Goal: Transaction & Acquisition: Download file/media

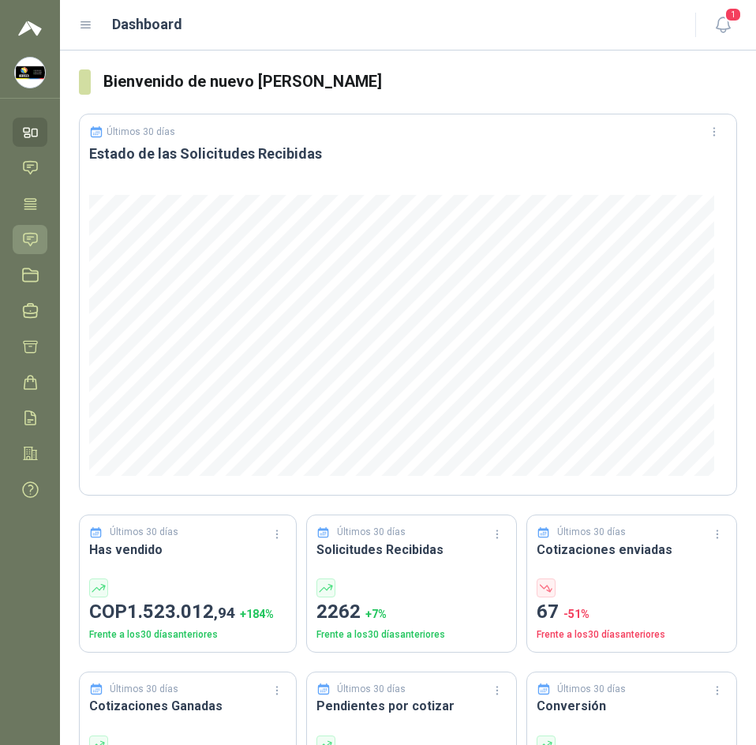
click at [39, 236] on icon at bounding box center [30, 239] width 17 height 17
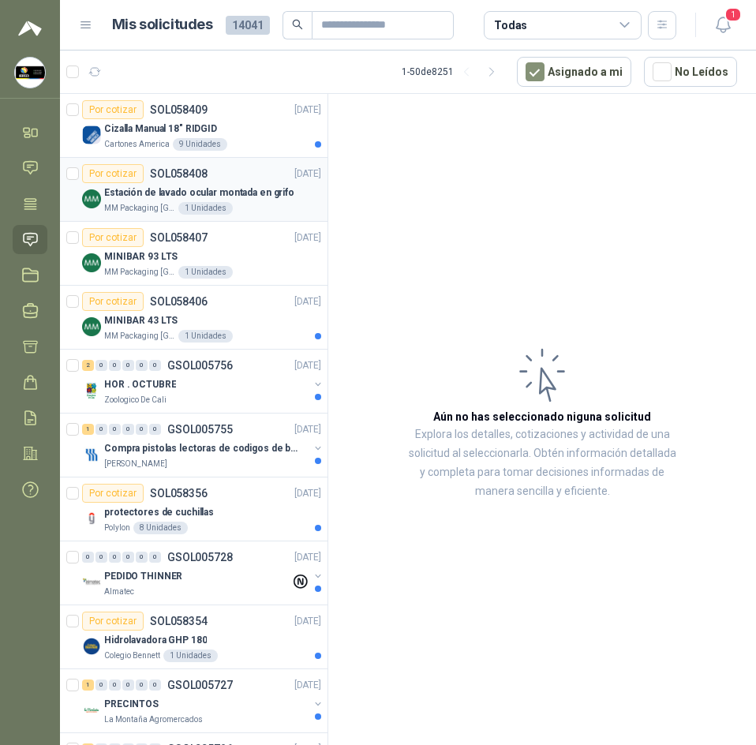
click at [267, 211] on div "MM Packaging Colombia 1 Unidades" at bounding box center [212, 208] width 217 height 13
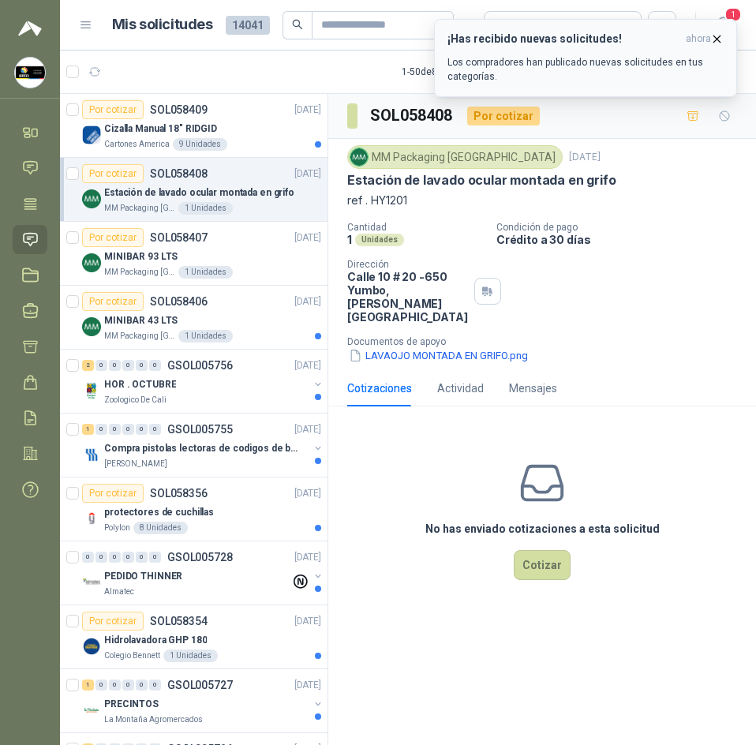
click at [720, 38] on icon "button" at bounding box center [716, 38] width 13 height 13
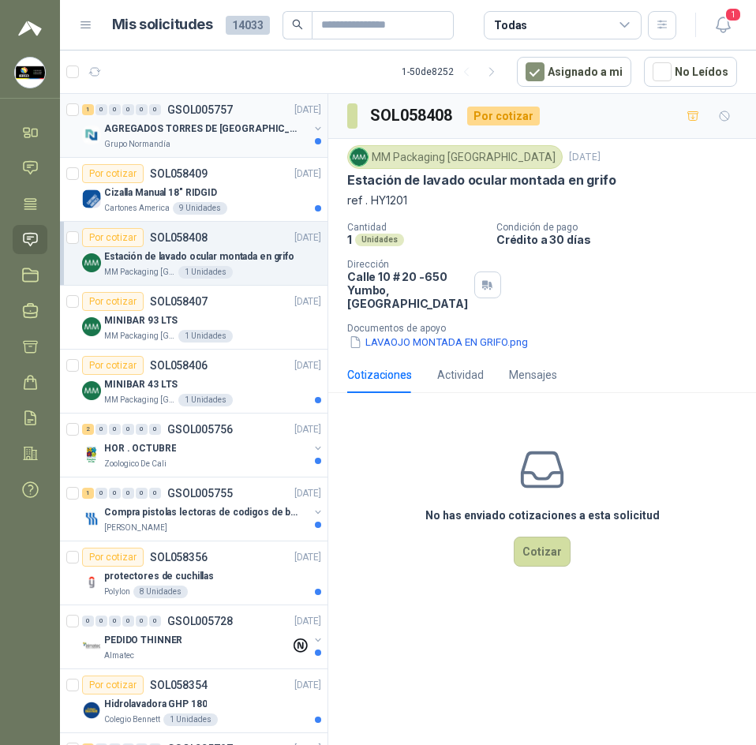
click at [212, 129] on p "AGREGADOS [PERSON_NAME] DE [GEOGRAPHIC_DATA]" at bounding box center [202, 129] width 196 height 15
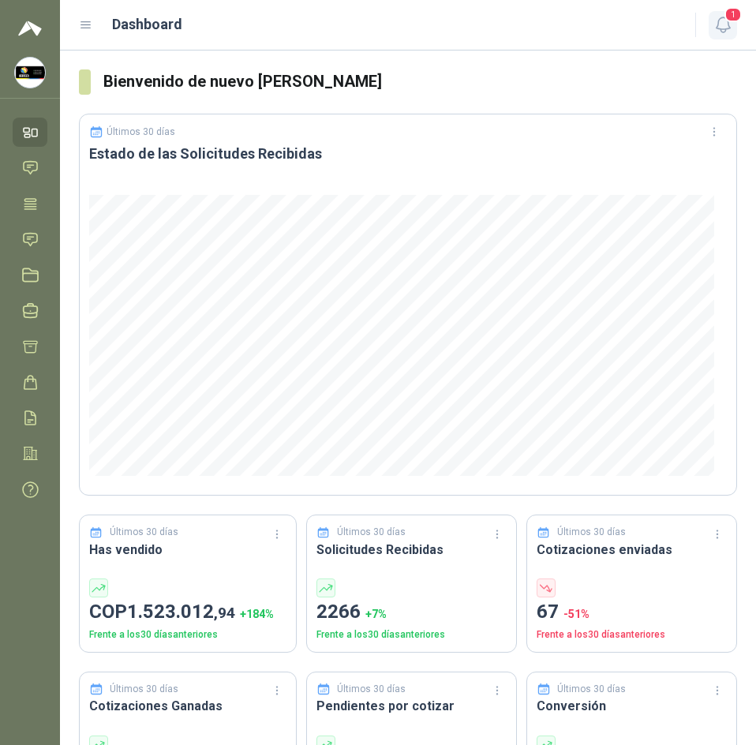
click at [719, 30] on icon "button" at bounding box center [723, 25] width 20 height 20
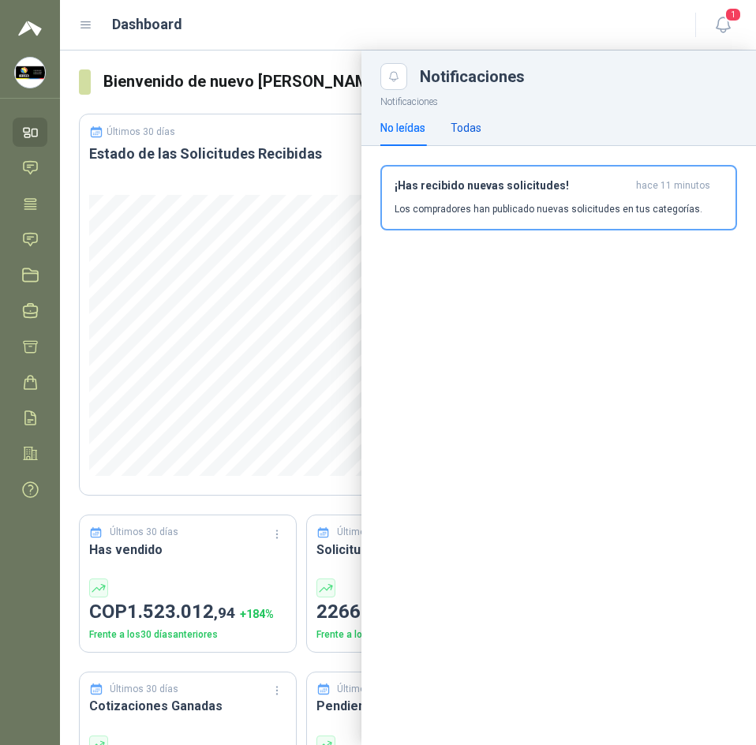
click at [454, 122] on div "Todas" at bounding box center [466, 127] width 31 height 17
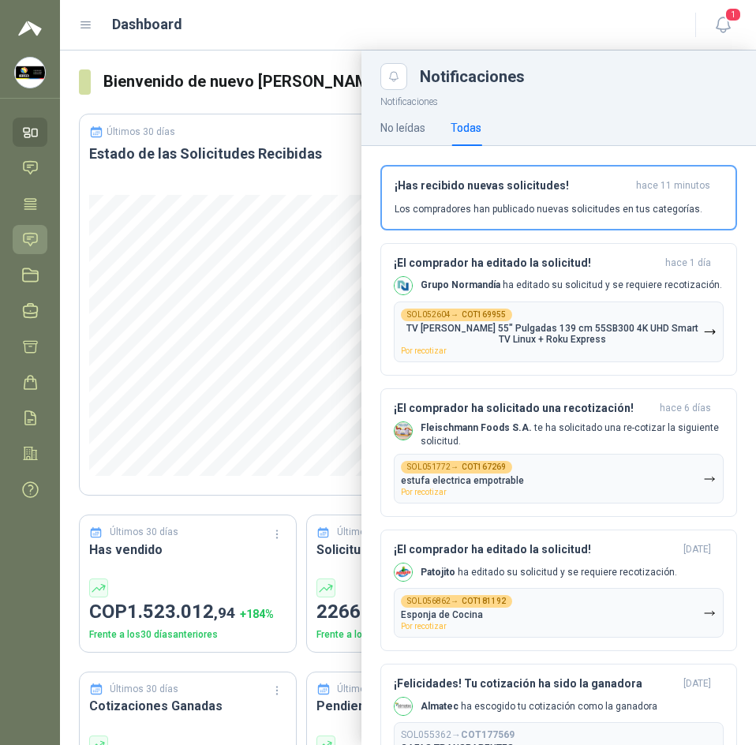
click at [33, 231] on icon at bounding box center [30, 239] width 17 height 17
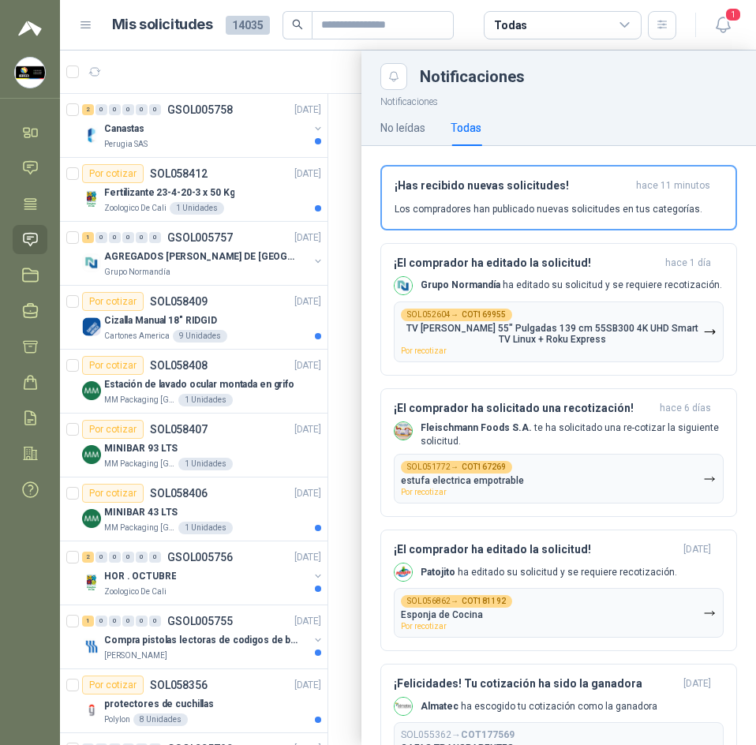
click at [185, 133] on div at bounding box center [408, 397] width 696 height 694
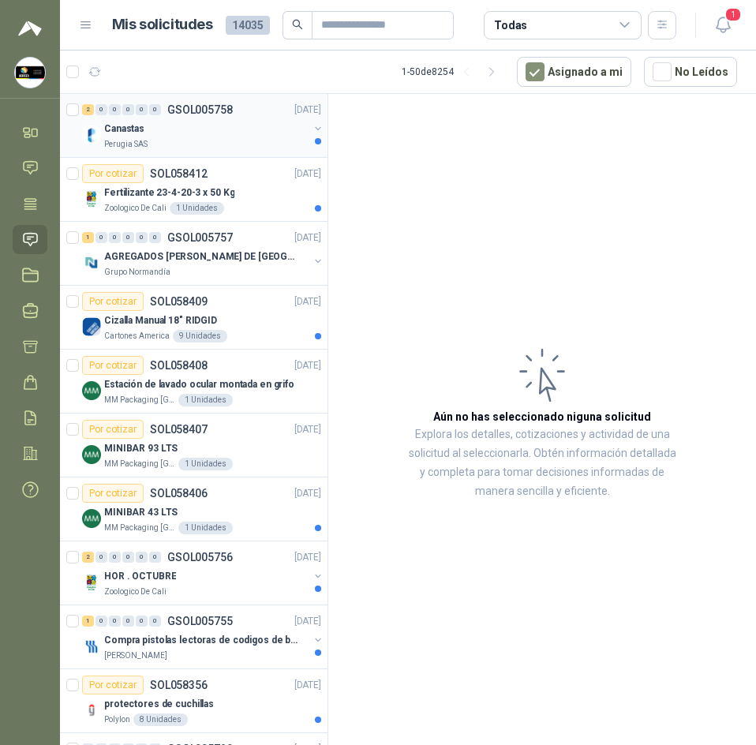
click at [188, 131] on div "Canastas" at bounding box center [206, 128] width 204 height 19
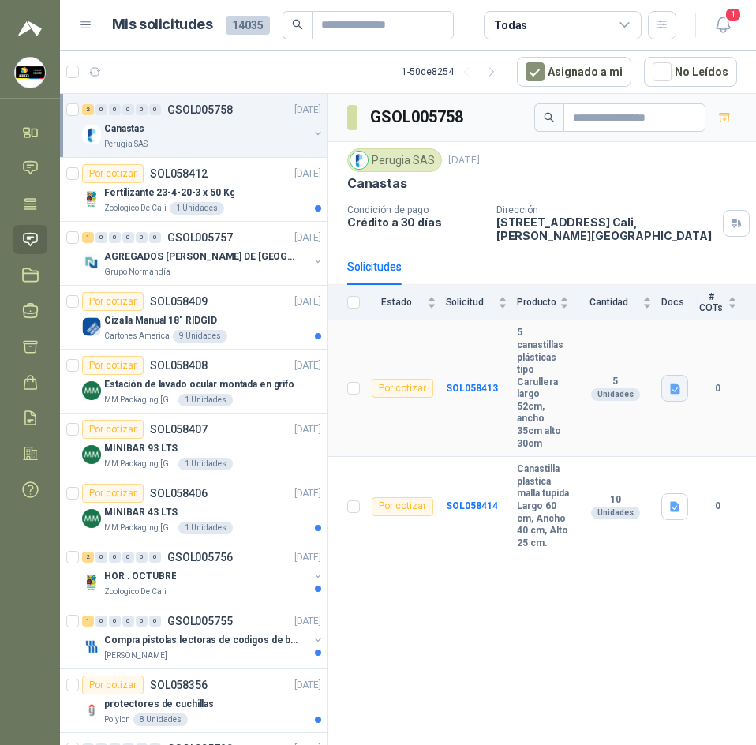
click at [679, 386] on icon "button" at bounding box center [675, 388] width 9 height 10
click at [630, 340] on button "carullera.png" at bounding box center [639, 347] width 79 height 17
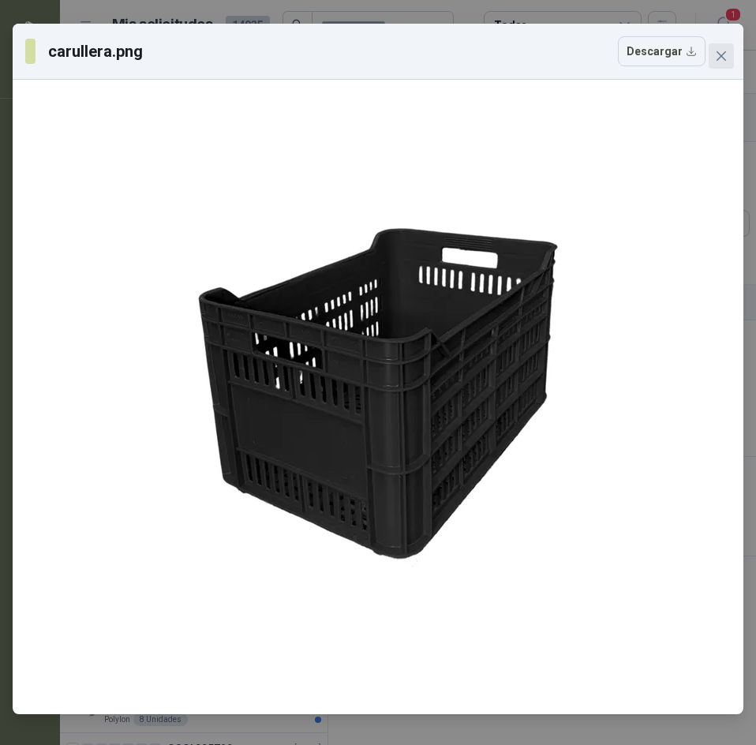
click at [727, 53] on icon "close" at bounding box center [721, 56] width 13 height 13
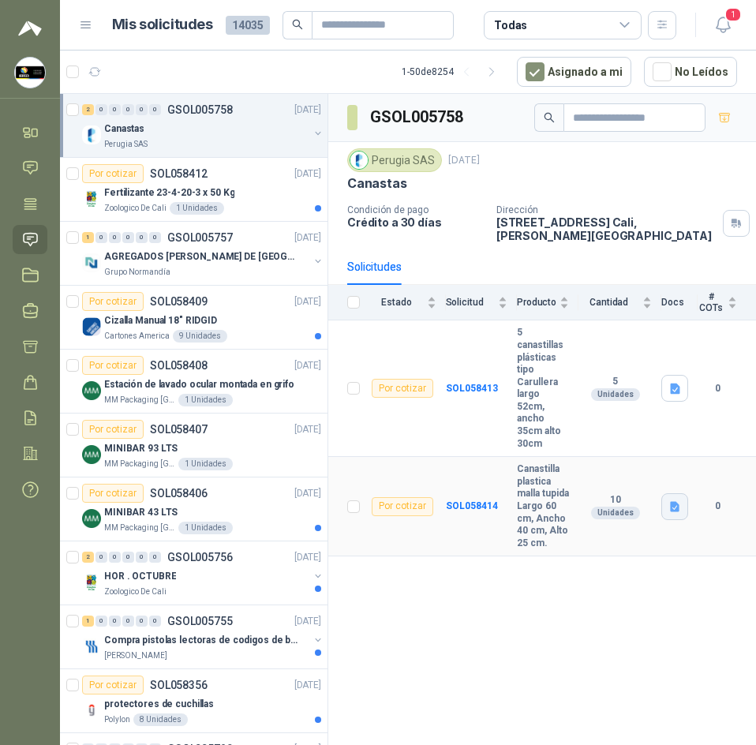
click at [675, 507] on icon "button" at bounding box center [674, 506] width 13 height 13
click at [660, 472] on button "canasta tupida.png" at bounding box center [624, 465] width 110 height 17
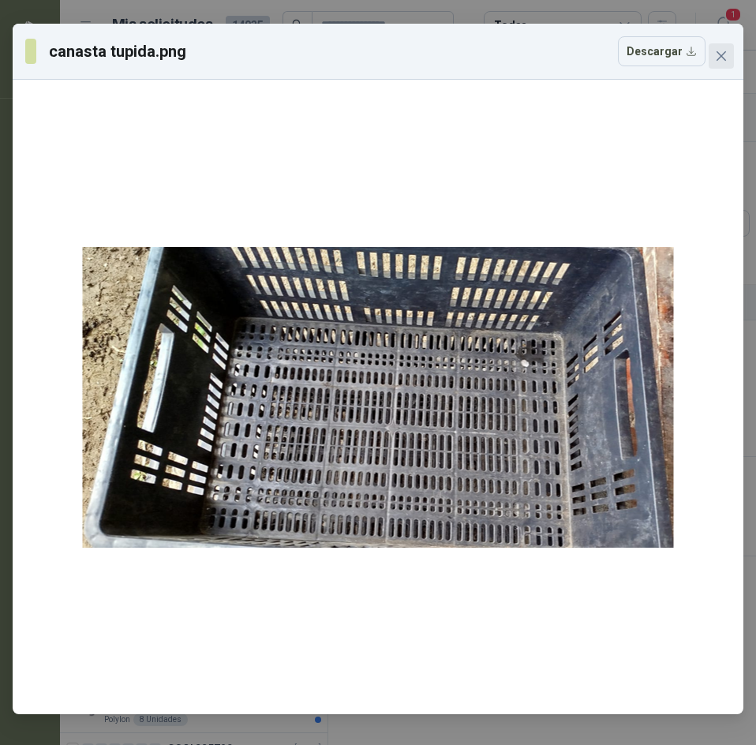
click at [724, 61] on icon "close" at bounding box center [721, 56] width 13 height 13
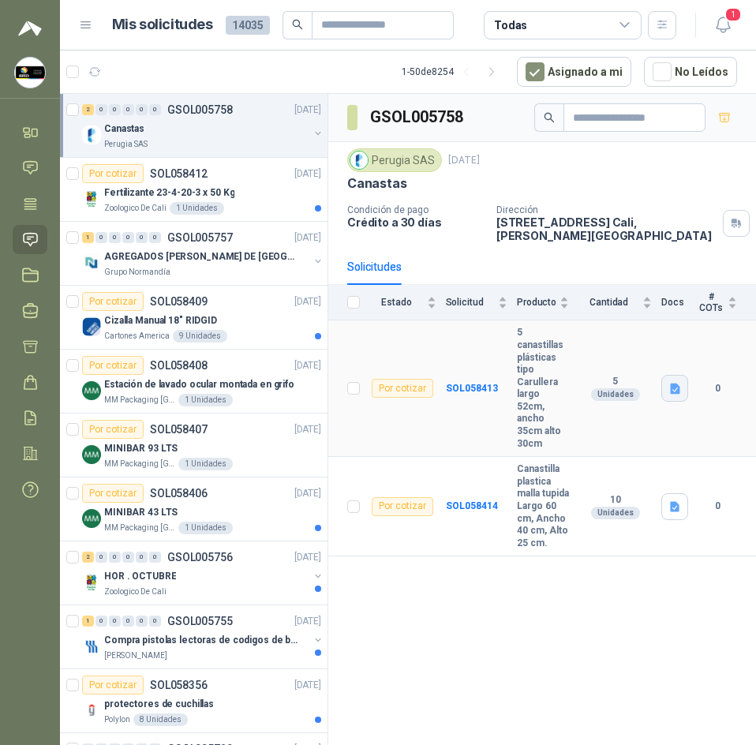
click at [677, 383] on icon "button" at bounding box center [675, 388] width 9 height 10
click at [634, 354] on button "carullera.png" at bounding box center [639, 347] width 79 height 17
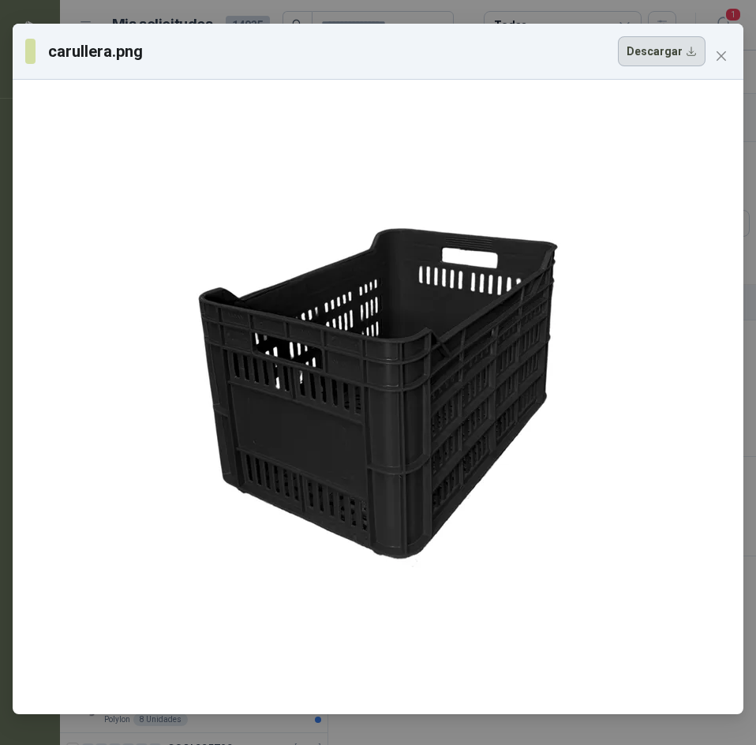
click at [684, 47] on button "Descargar" at bounding box center [662, 51] width 88 height 30
click at [723, 54] on icon "close" at bounding box center [720, 55] width 9 height 9
